Goal: Navigation & Orientation: Find specific page/section

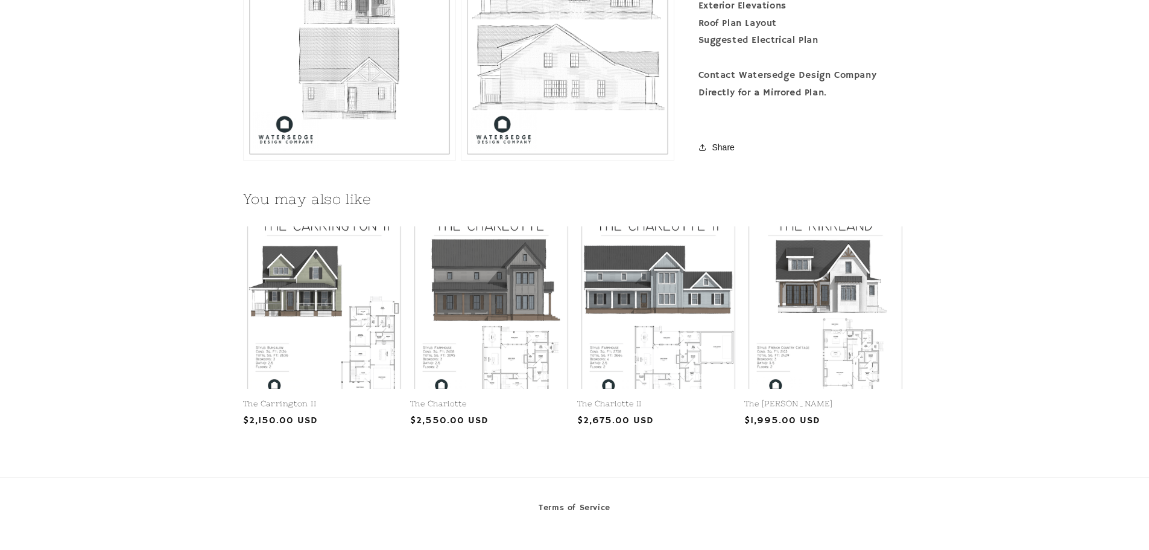
scroll to position [1146, 0]
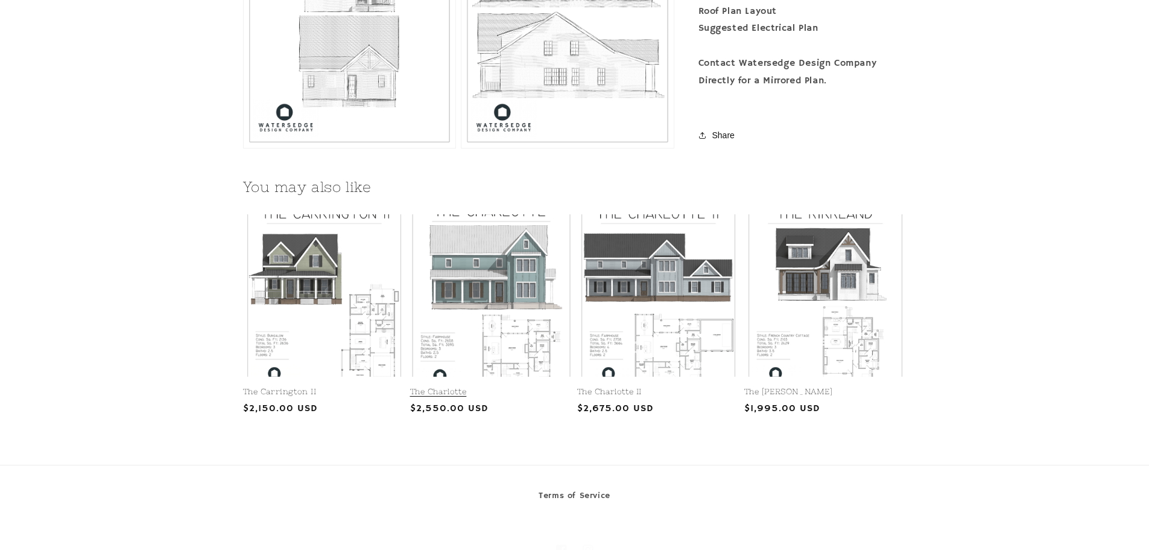
click at [502, 387] on link "The Charlotte" at bounding box center [491, 392] width 162 height 10
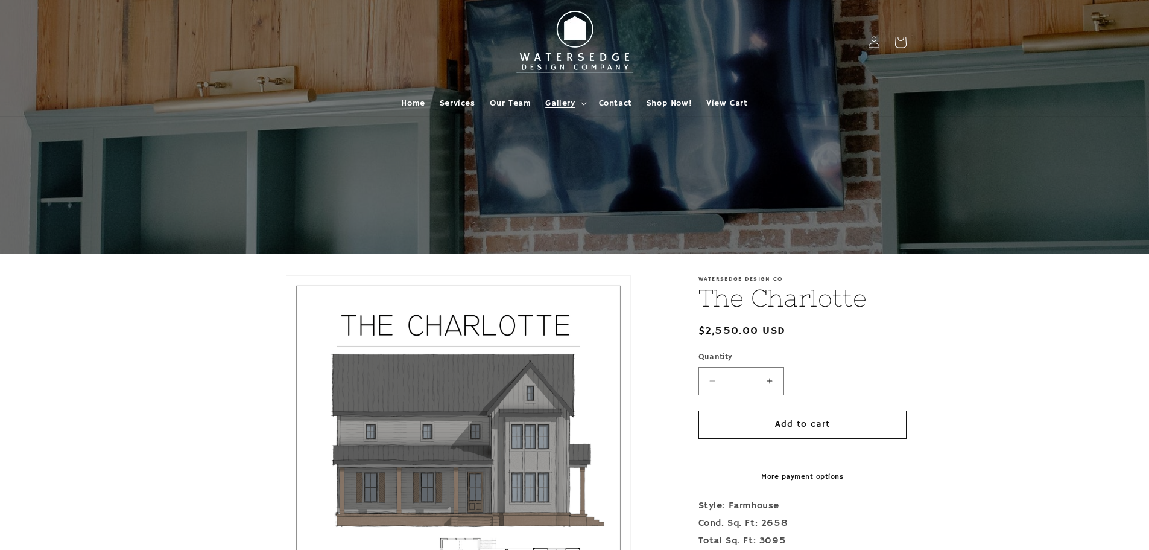
click at [576, 103] on summary "Gallery" at bounding box center [564, 103] width 53 height 25
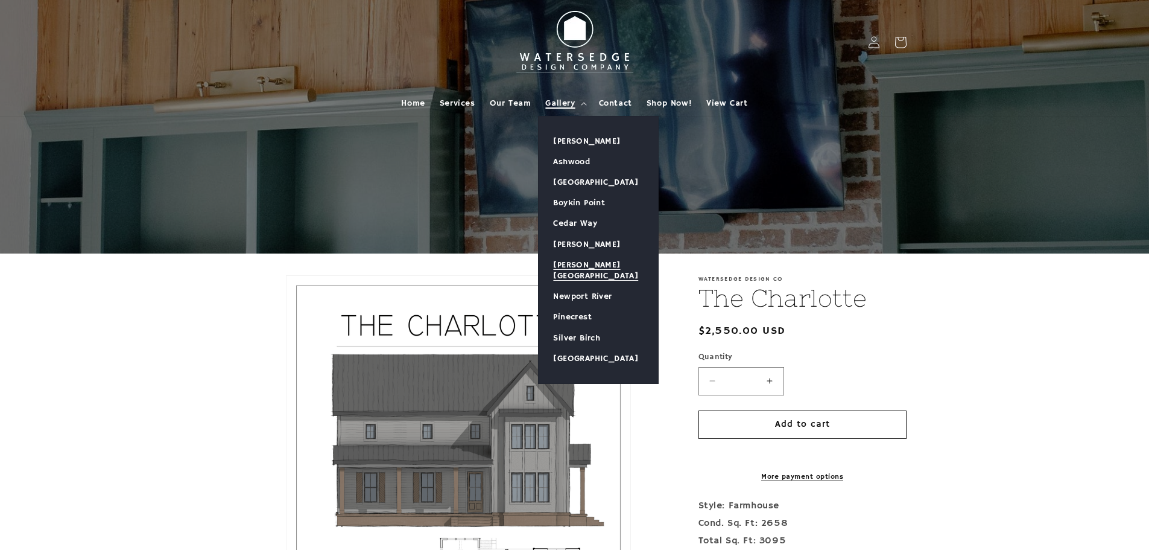
click at [580, 259] on link "[PERSON_NAME][GEOGRAPHIC_DATA]" at bounding box center [598, 270] width 119 height 31
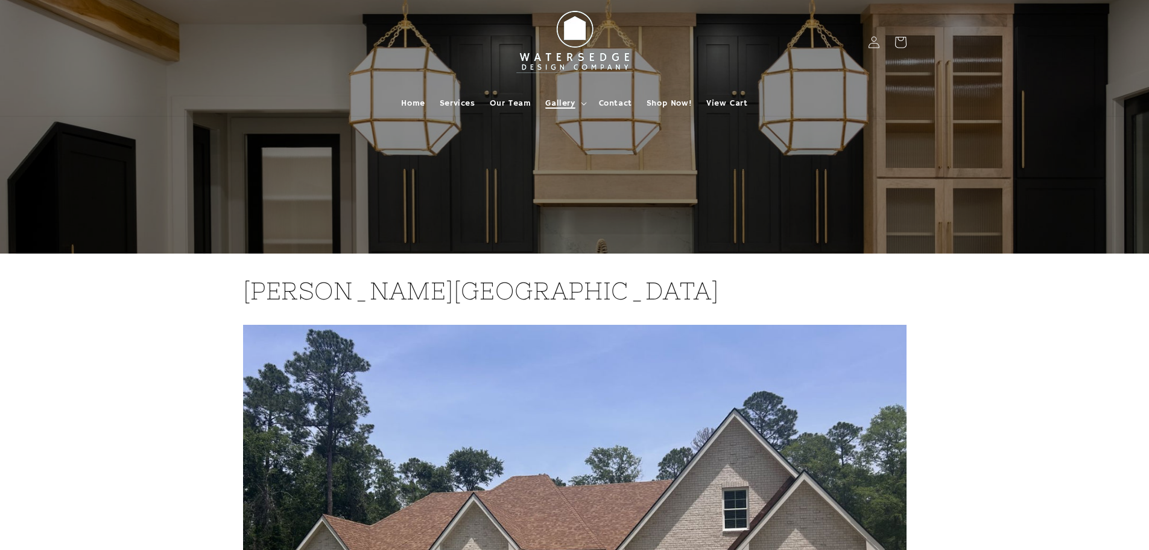
click at [558, 105] on span "Gallery" at bounding box center [560, 103] width 30 height 11
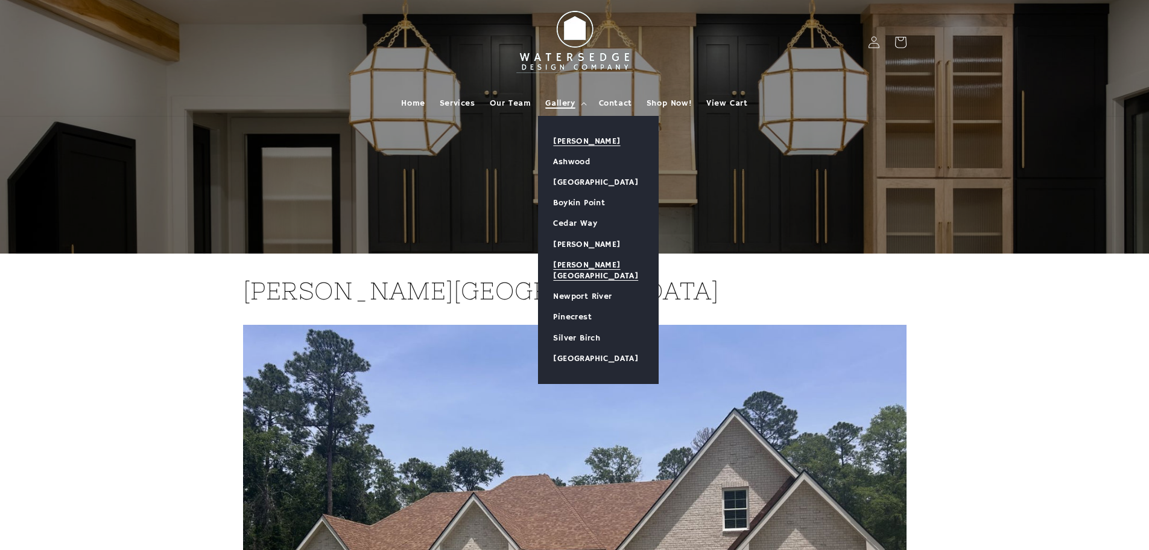
click at [555, 136] on link "[PERSON_NAME]" at bounding box center [598, 141] width 119 height 21
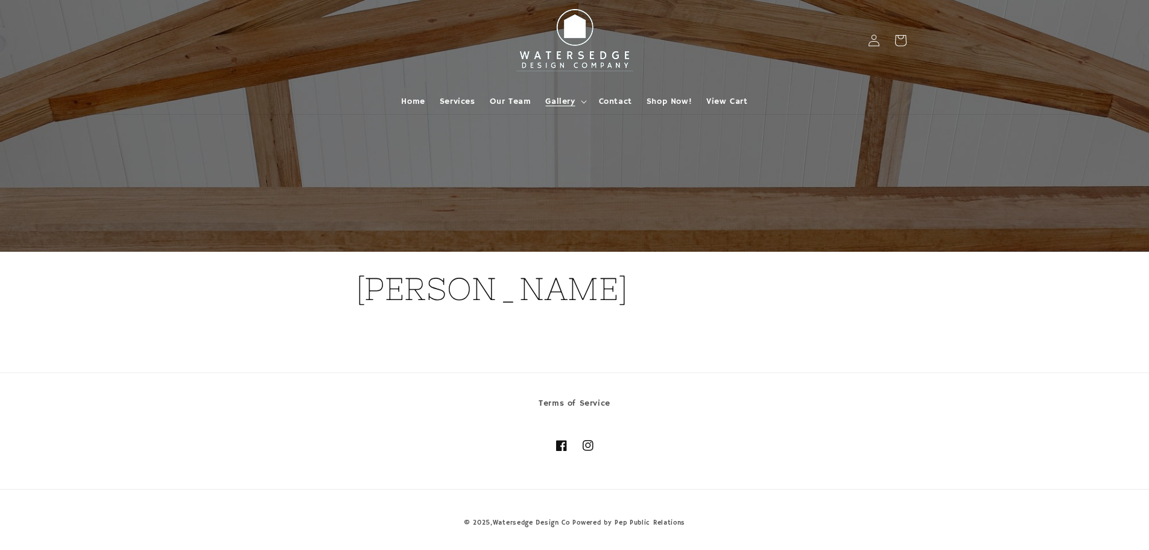
scroll to position [2, 0]
click at [559, 99] on span "Gallery" at bounding box center [560, 100] width 30 height 11
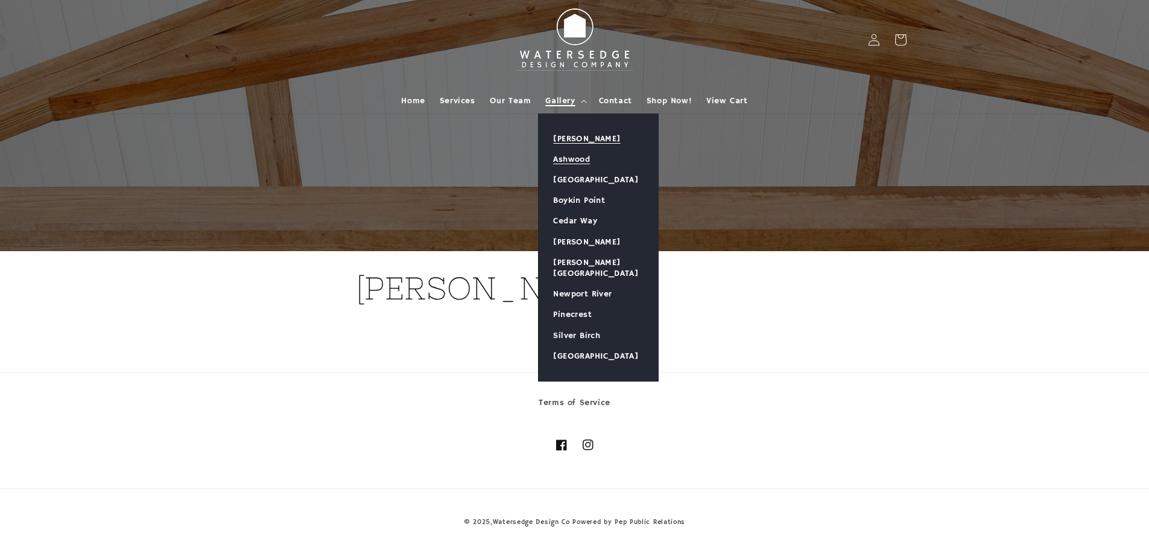
click at [568, 159] on link "Ashwood" at bounding box center [598, 159] width 119 height 21
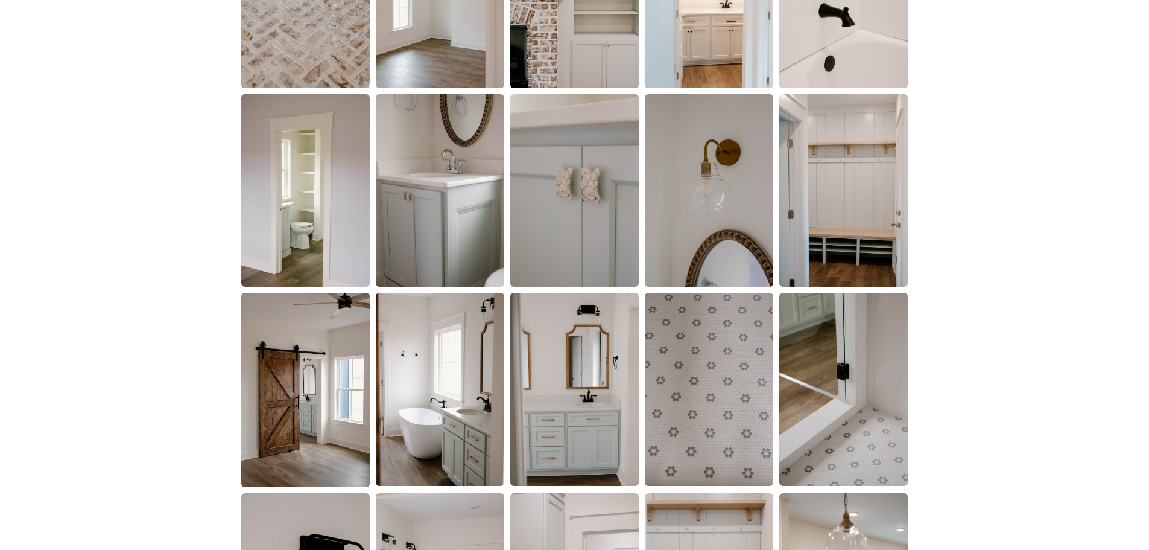
scroll to position [1750, 0]
